Goal: Information Seeking & Learning: Learn about a topic

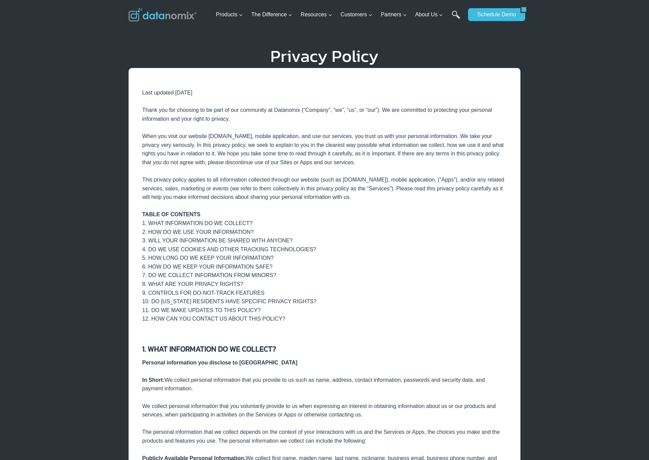
click at [154, 16] on img at bounding box center [163, 15] width 68 height 14
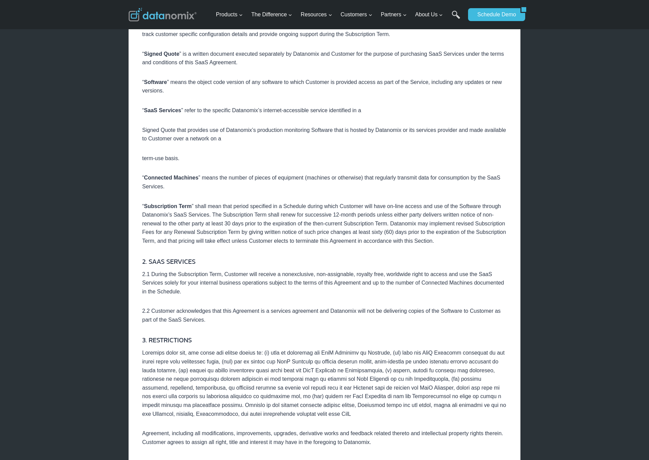
scroll to position [482, 0]
click at [150, 292] on p "2.1 During the Subscription Term, Customer will receive a nonexclusive, non-ass…" at bounding box center [324, 282] width 365 height 26
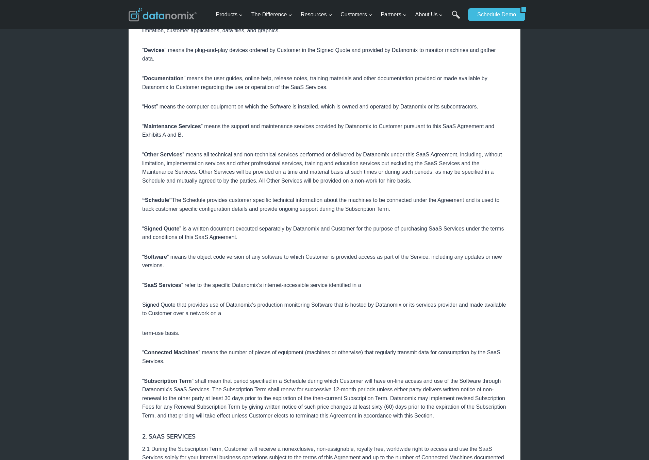
scroll to position [0, 0]
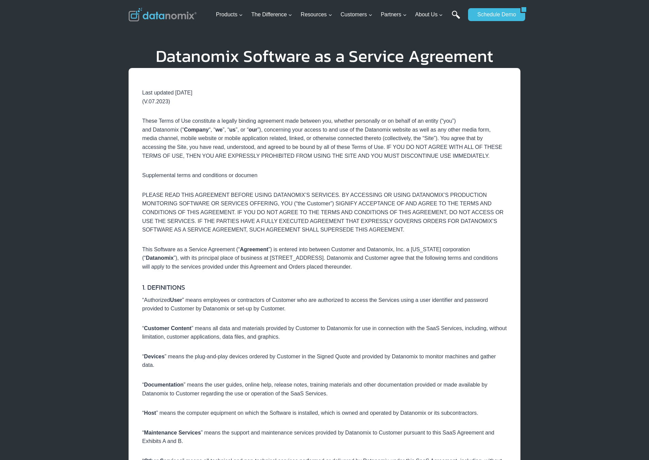
click at [458, 13] on link "Search" at bounding box center [456, 18] width 9 height 15
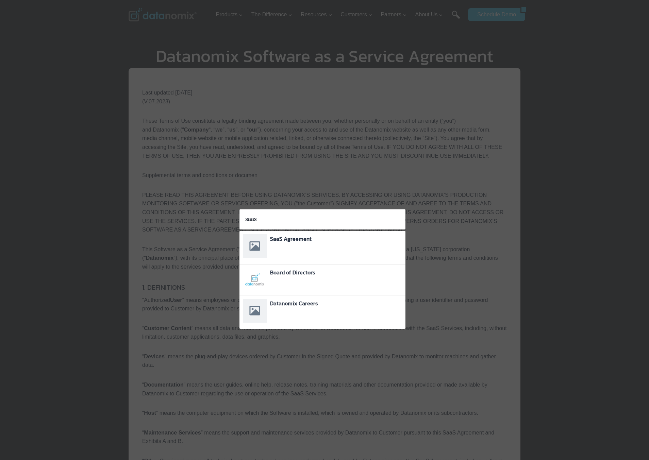
type input "saas"
click at [278, 247] on div "SaaS Agreement" at bounding box center [336, 247] width 132 height 27
click at [281, 235] on link "SaaS Agreement" at bounding box center [290, 239] width 41 height 8
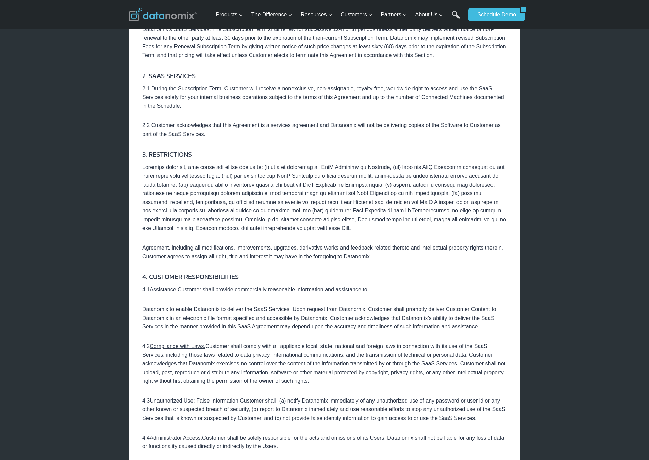
scroll to position [669, 0]
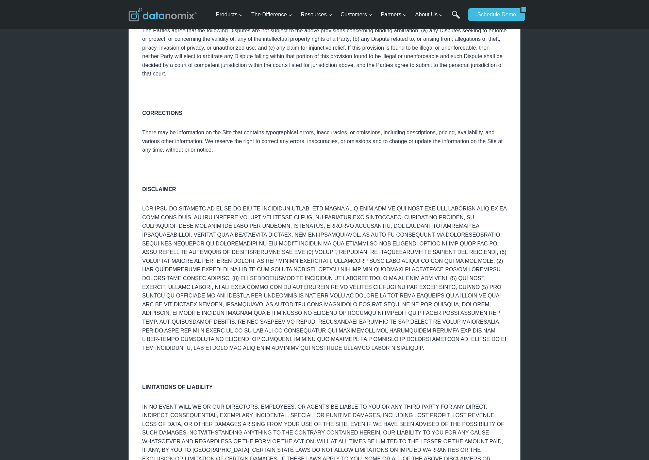
scroll to position [1520, 0]
